Goal: Check status: Check status

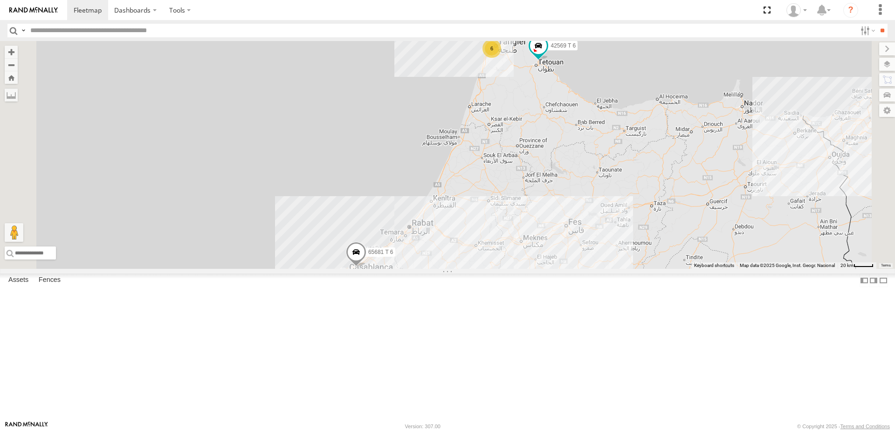
click at [622, 197] on div "65681 T 6 42569 T 6 6" at bounding box center [447, 155] width 895 height 228
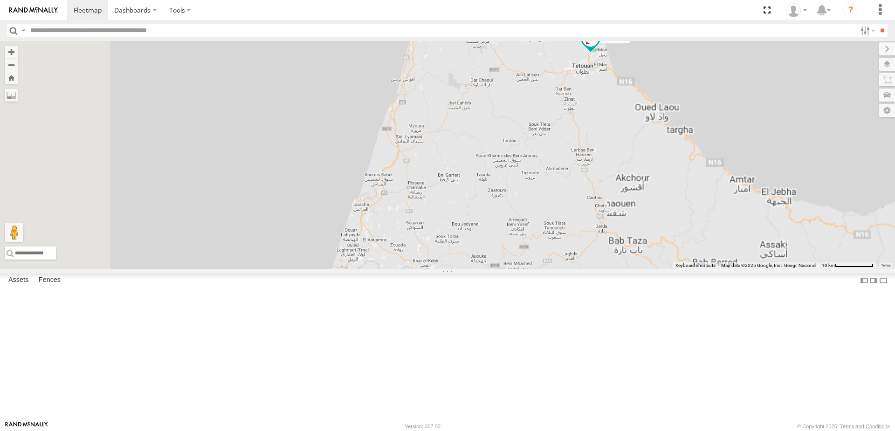
drag, startPoint x: 640, startPoint y: 253, endPoint x: 641, endPoint y: 271, distance: 18.7
click at [641, 269] on div "65681 T 6 42569 T 6" at bounding box center [447, 155] width 895 height 228
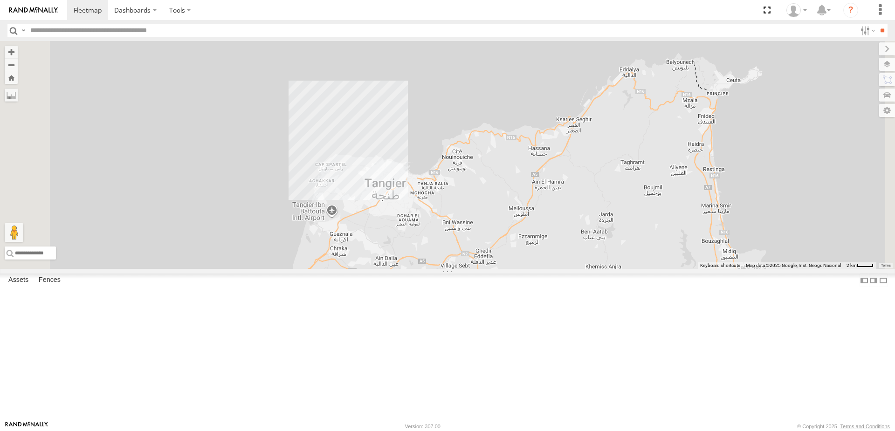
drag, startPoint x: 586, startPoint y: 103, endPoint x: 601, endPoint y: 387, distance: 284.4
click at [603, 269] on div "65681 T 6 42569 T 6" at bounding box center [447, 155] width 895 height 228
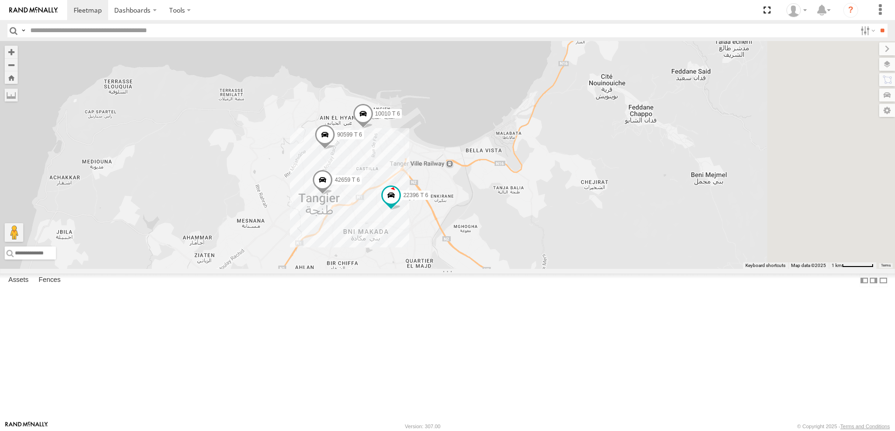
drag, startPoint x: 616, startPoint y: 185, endPoint x: 536, endPoint y: 336, distance: 171.1
click at [536, 269] on div "65681 T 6 42569 T 6 22396 T 6 42659 T 6 10010 T 6 90599 T 6 2" at bounding box center [447, 155] width 895 height 228
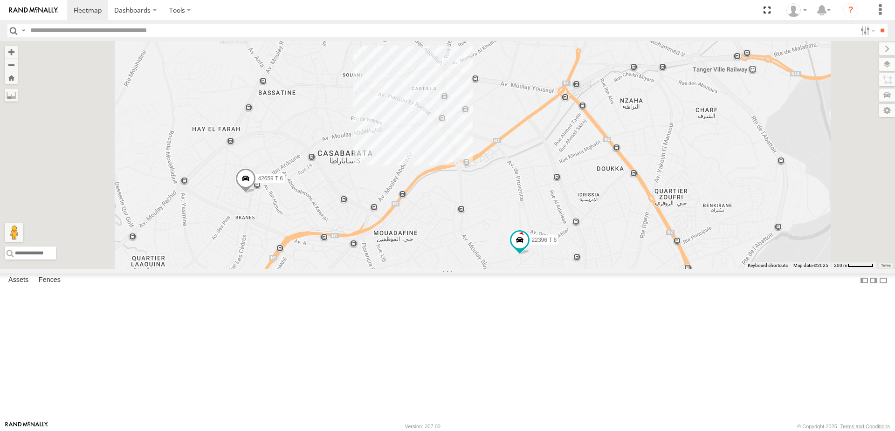
drag, startPoint x: 506, startPoint y: 206, endPoint x: 553, endPoint y: 322, distance: 125.5
click at [553, 269] on div "65681 T 6 42569 T 6 22396 T 6 42659 T 6 10010 T 6 90599 T 6" at bounding box center [447, 155] width 895 height 228
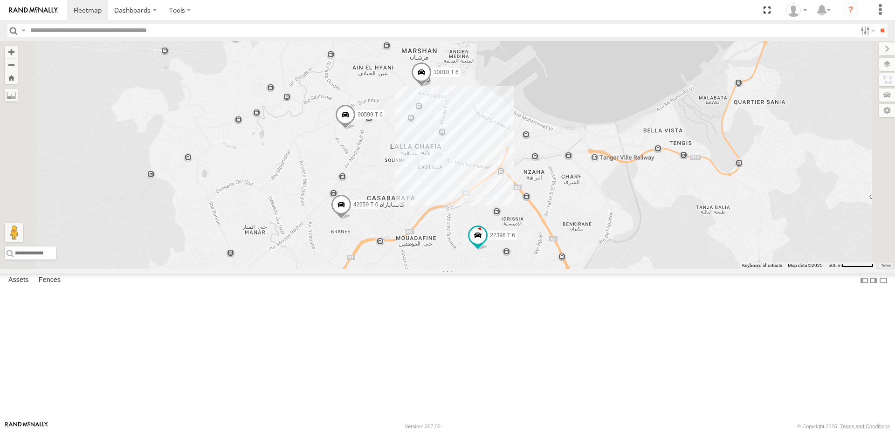
click at [432, 87] on span at bounding box center [421, 74] width 21 height 25
click at [352, 218] on span at bounding box center [341, 205] width 21 height 25
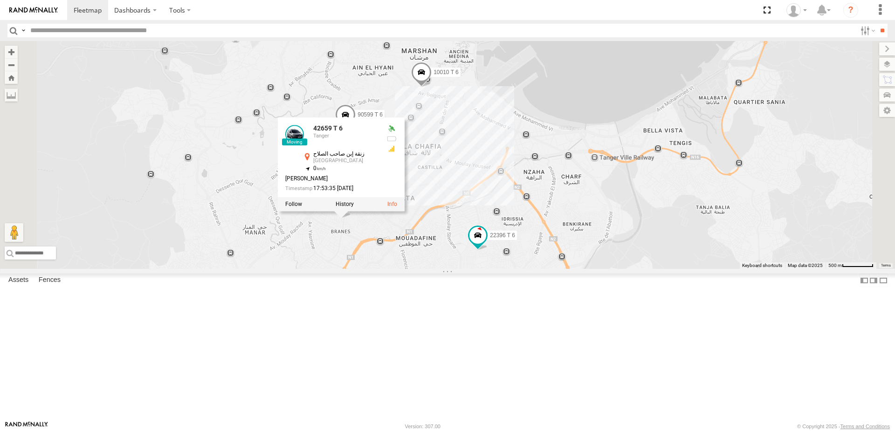
click at [356, 130] on span at bounding box center [345, 116] width 21 height 25
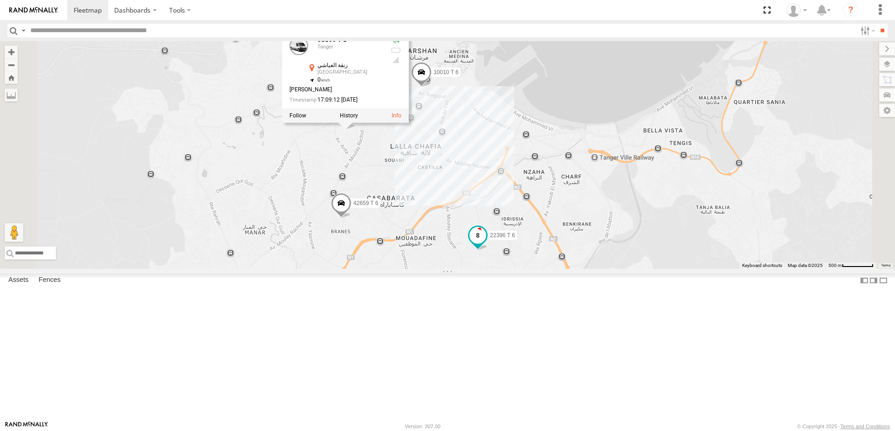
click at [486, 244] on span at bounding box center [478, 235] width 17 height 17
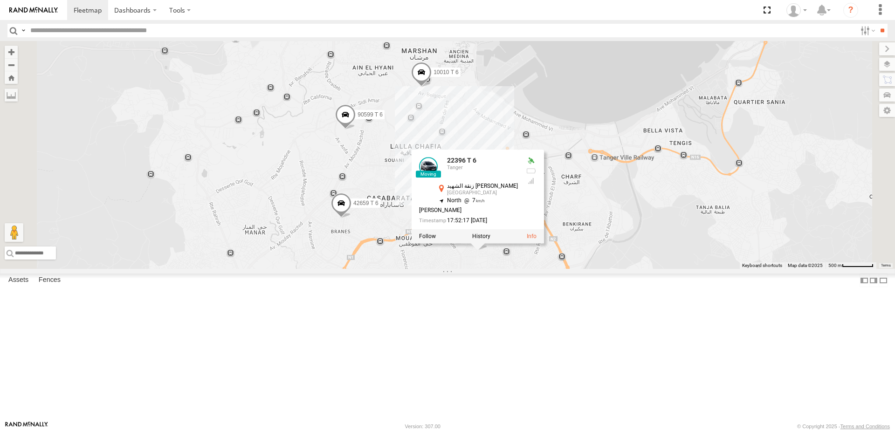
click at [583, 269] on div "65681 T 6 42569 T 6 22396 T 6 42659 T 6 10010 T 6 90599 T 6 22396 T 6 Tanger زن…" at bounding box center [447, 155] width 895 height 228
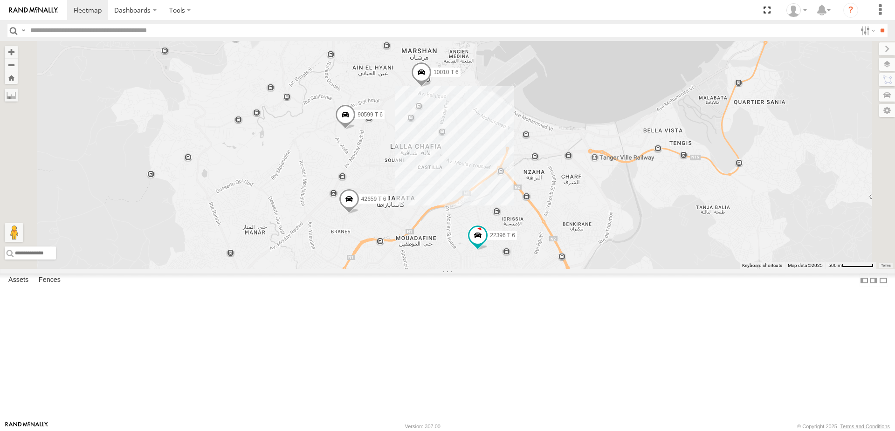
click at [576, 224] on div "22396 T 6 10010 T 6 90599 T 6 42659 T 6" at bounding box center [447, 155] width 895 height 228
click at [489, 226] on div "22396 T 6 10010 T 6 90599 T 6 42659 T 6" at bounding box center [447, 155] width 895 height 228
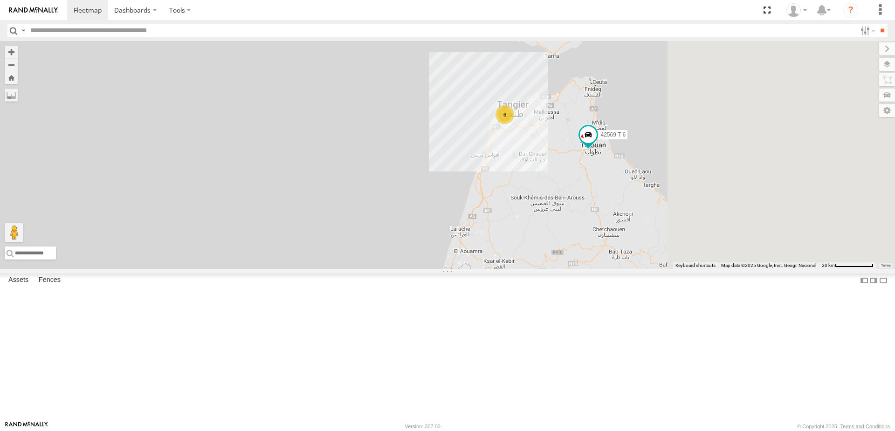
drag, startPoint x: 573, startPoint y: 133, endPoint x: 351, endPoint y: 227, distance: 241.4
click at [351, 227] on div "65681 T 6 42569 T 6 6" at bounding box center [447, 155] width 895 height 228
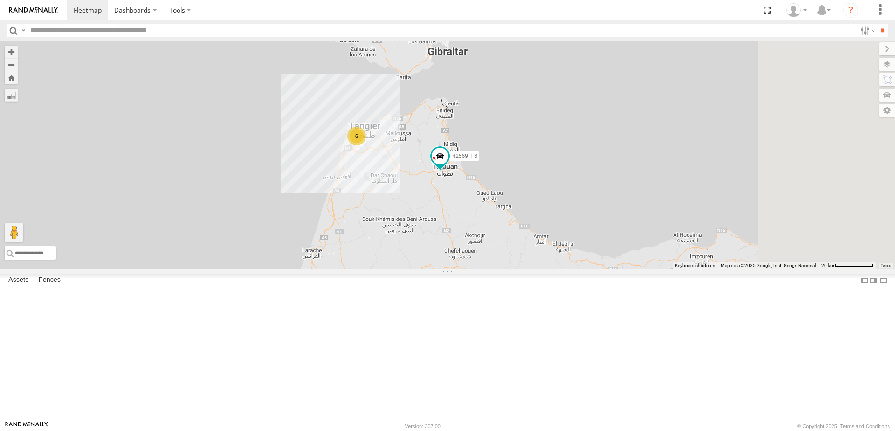
drag, startPoint x: 543, startPoint y: 219, endPoint x: 340, endPoint y: 232, distance: 203.3
click at [340, 232] on div "65681 T 6 42569 T 6 6" at bounding box center [447, 155] width 895 height 228
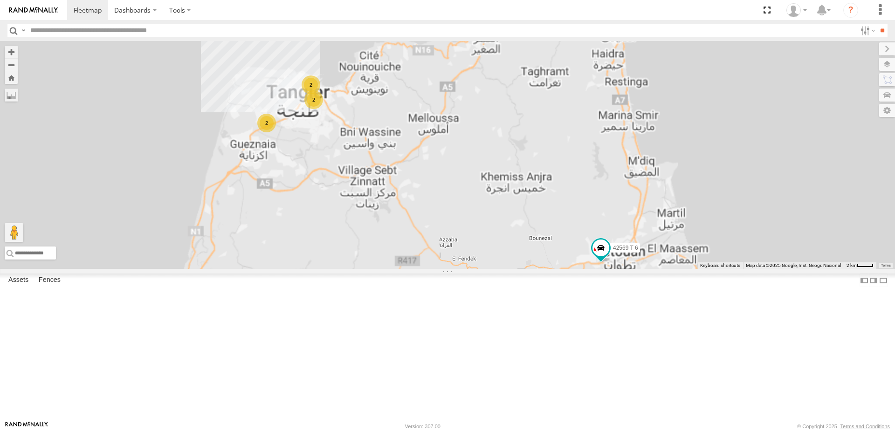
drag, startPoint x: 369, startPoint y: 202, endPoint x: 427, endPoint y: 257, distance: 79.8
click at [427, 257] on div "65681 T 6 42569 T 6 2 2 2" at bounding box center [447, 155] width 895 height 228
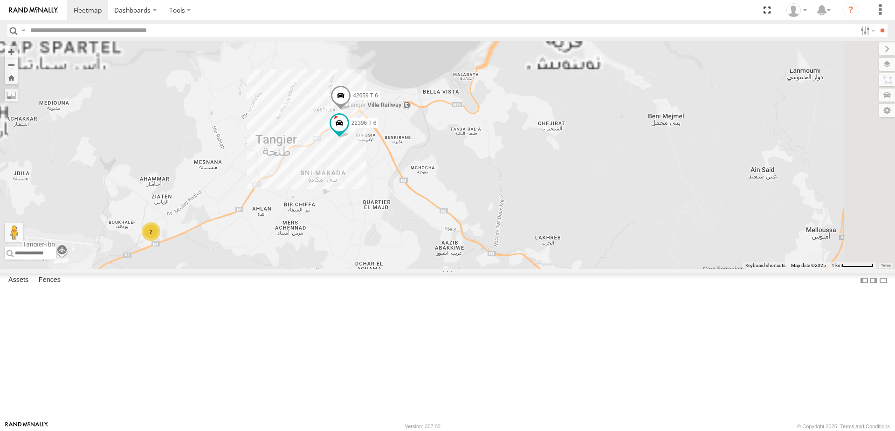
drag, startPoint x: 434, startPoint y: 151, endPoint x: 421, endPoint y: 319, distance: 168.4
click at [421, 269] on div "65681 T 6 42569 T 6 2 22396 T 6 42659 T 6" at bounding box center [447, 155] width 895 height 228
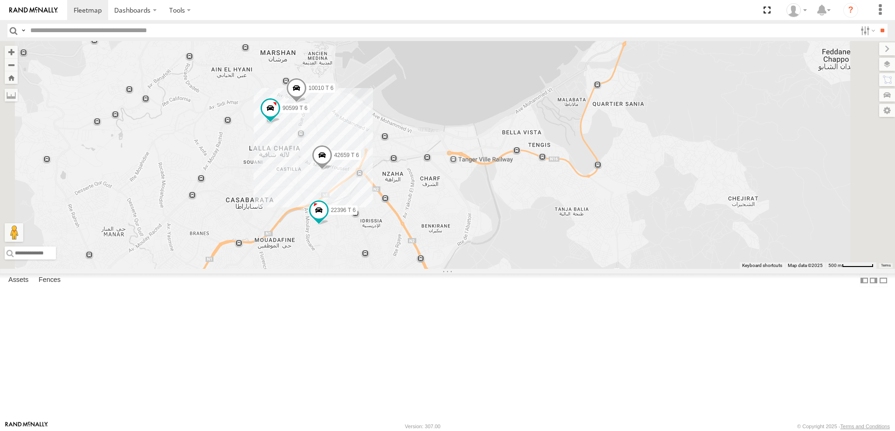
drag, startPoint x: 450, startPoint y: 219, endPoint x: 437, endPoint y: 346, distance: 127.1
click at [437, 269] on div "65681 T 6 42569 T 6 22396 T 6 42659 T 6 10010 T 6 90599 T 6" at bounding box center [447, 155] width 895 height 228
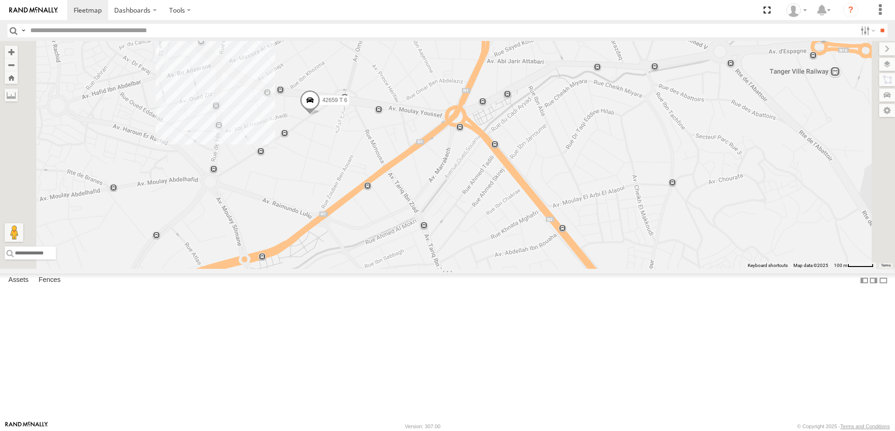
drag, startPoint x: 415, startPoint y: 186, endPoint x: 410, endPoint y: 252, distance: 66.9
click at [410, 252] on div "65681 T 6 42569 T 6 22396 T 6 42659 T 6 10010 T 6 90599 T 6" at bounding box center [447, 155] width 895 height 228
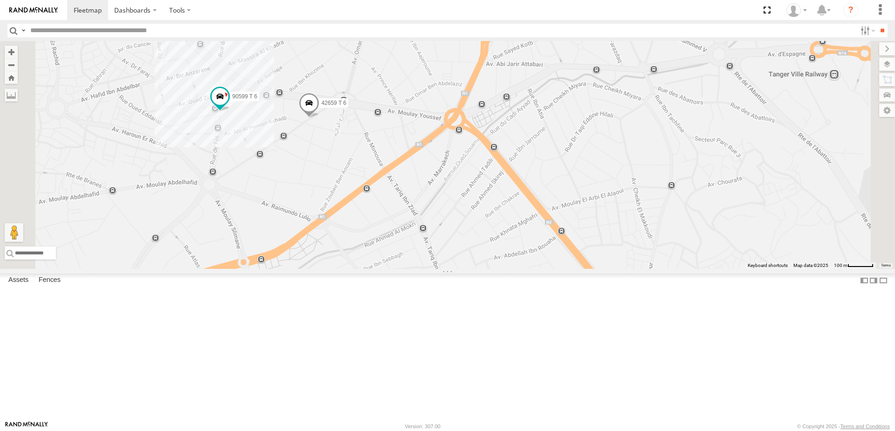
click at [335, 155] on div "65681 T 6 42569 T 6 22396 T 6 42659 T 6 10010 T 6 90599 T 6" at bounding box center [447, 155] width 895 height 228
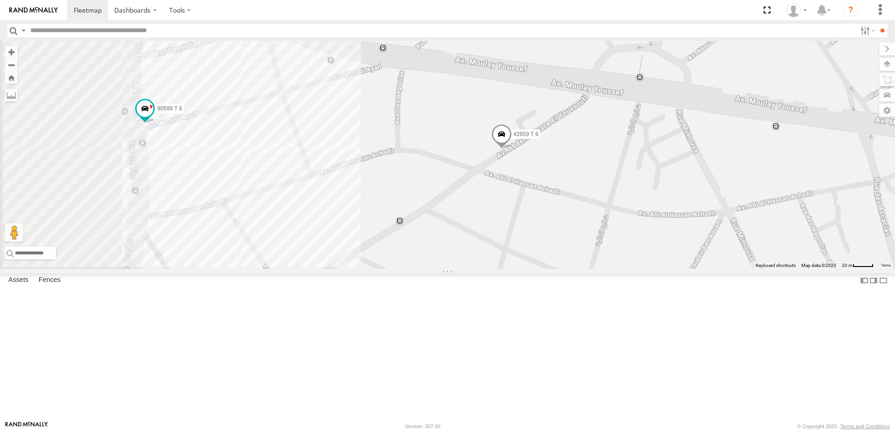
drag, startPoint x: 349, startPoint y: 135, endPoint x: 464, endPoint y: 336, distance: 231.0
click at [464, 269] on div "65681 T 6 42569 T 6 22396 T 6 42659 T 6 10010 T 6 90599 T 6" at bounding box center [447, 155] width 895 height 228
